Goal: Find specific page/section

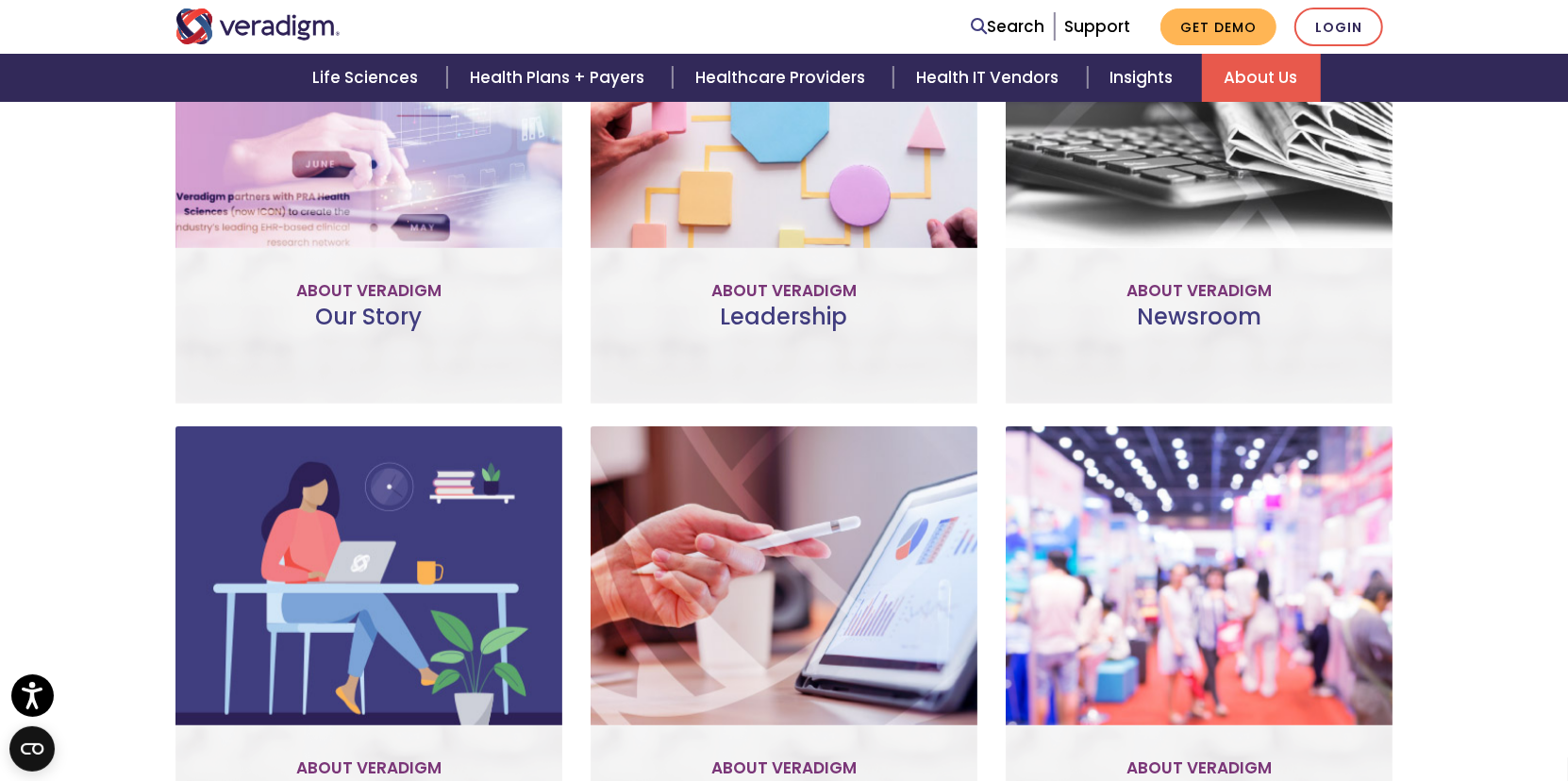
scroll to position [768, 0]
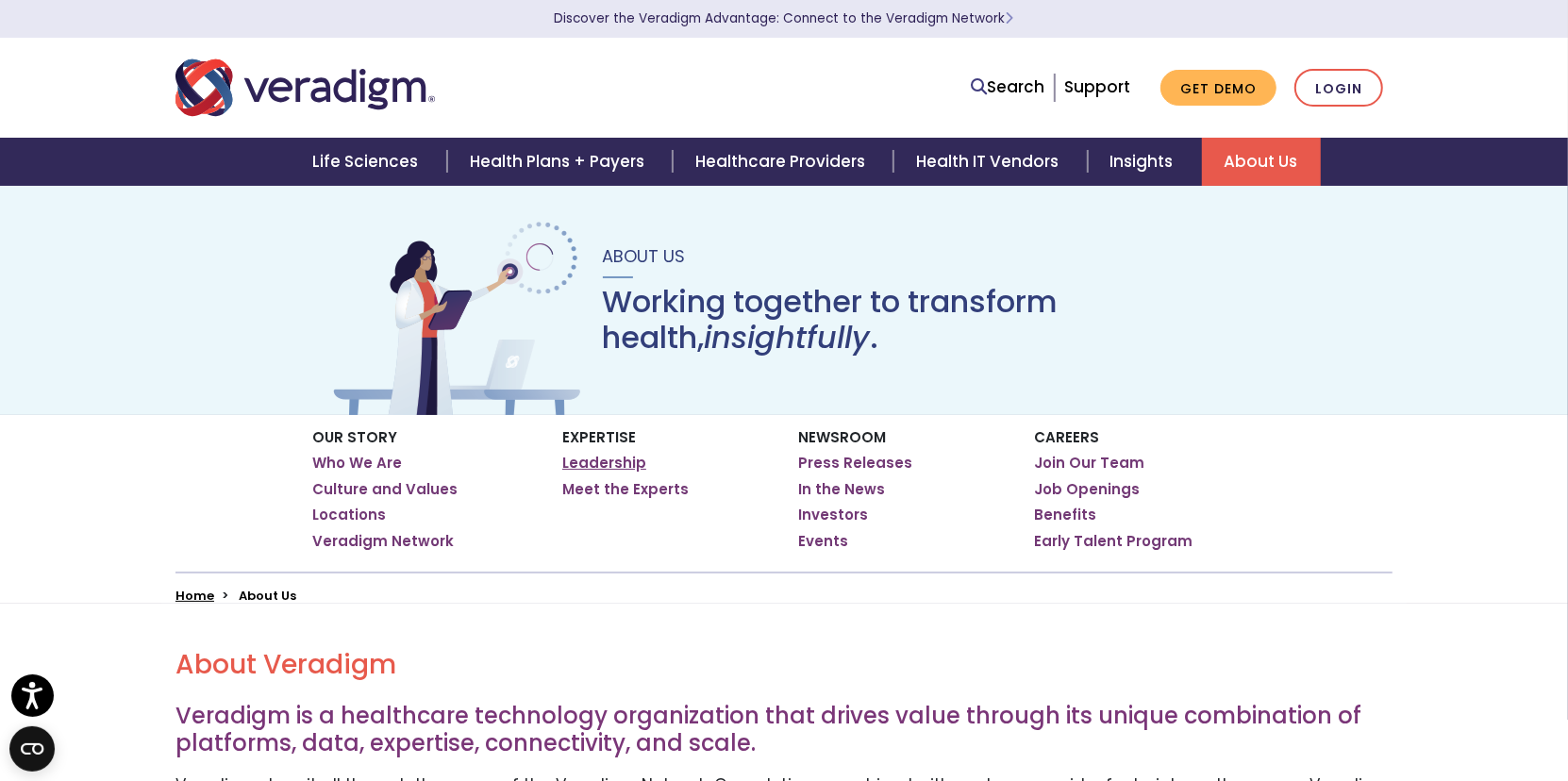
click at [594, 459] on link "Leadership" at bounding box center [604, 463] width 84 height 19
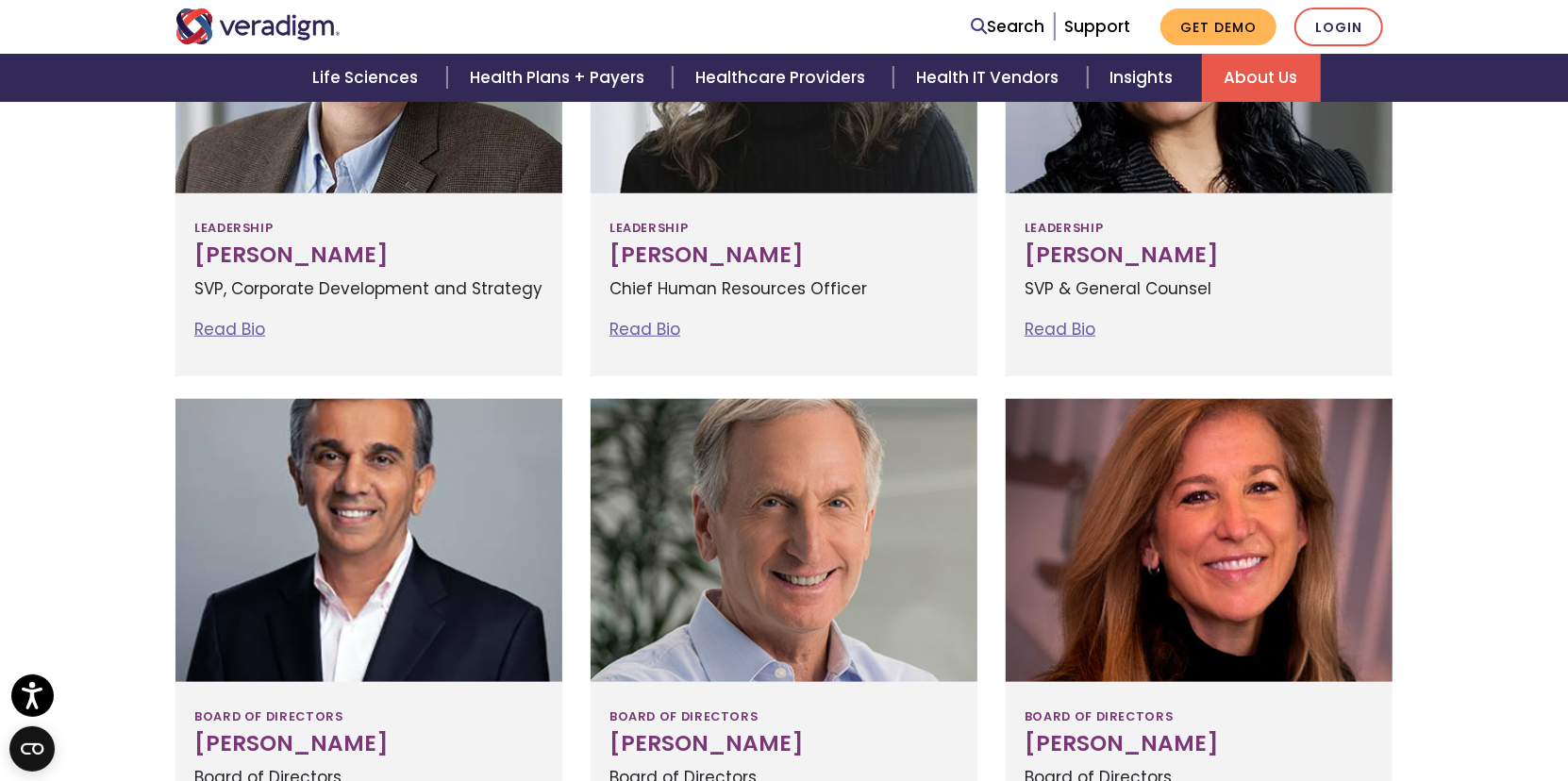
scroll to position [1321, 0]
